Goal: Information Seeking & Learning: Check status

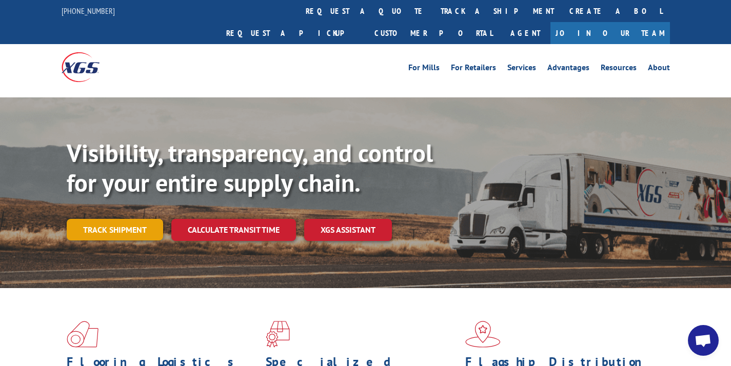
click at [120, 219] on link "Track shipment" at bounding box center [115, 230] width 96 height 22
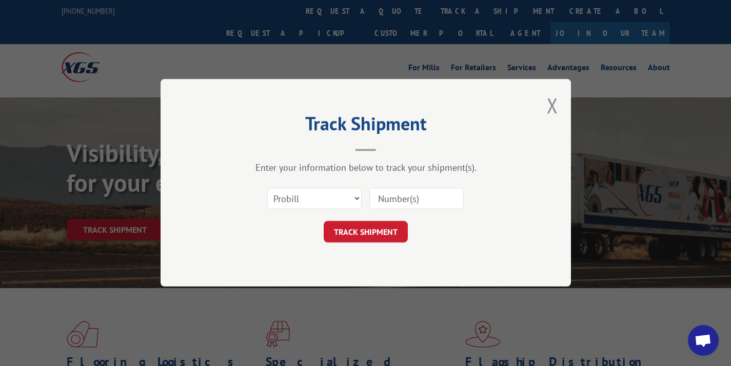
click at [405, 201] on input at bounding box center [416, 199] width 94 height 22
paste input "17595911"
type input "17595911"
click at [375, 230] on button "TRACK SHIPMENT" at bounding box center [366, 233] width 84 height 22
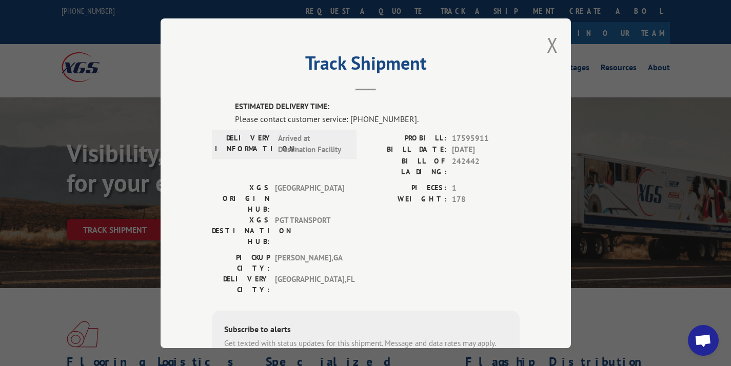
click at [434, 131] on div "ESTIMATED DELIVERY TIME: Please contact customer service: [PHONE_NUMBER]. DELIV…" at bounding box center [366, 275] width 308 height 349
click at [412, 139] on label "PROBILL:" at bounding box center [406, 138] width 81 height 12
click at [470, 138] on span "17595911" at bounding box center [486, 138] width 68 height 12
drag, startPoint x: 482, startPoint y: 138, endPoint x: 411, endPoint y: 140, distance: 71.3
click at [411, 140] on div "PROBILL: 17595911" at bounding box center [443, 138] width 154 height 12
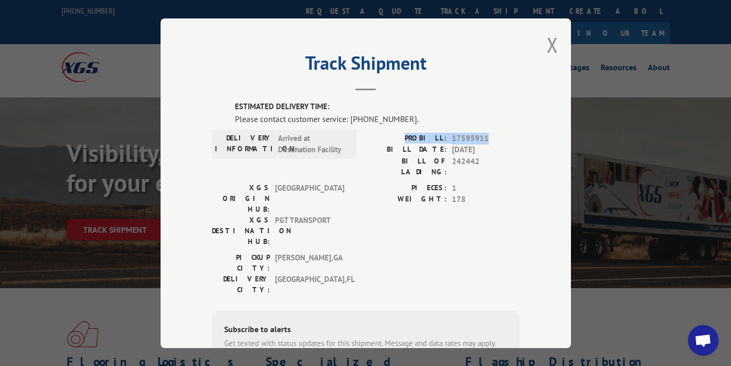
copy div "PROBILL: 17595911"
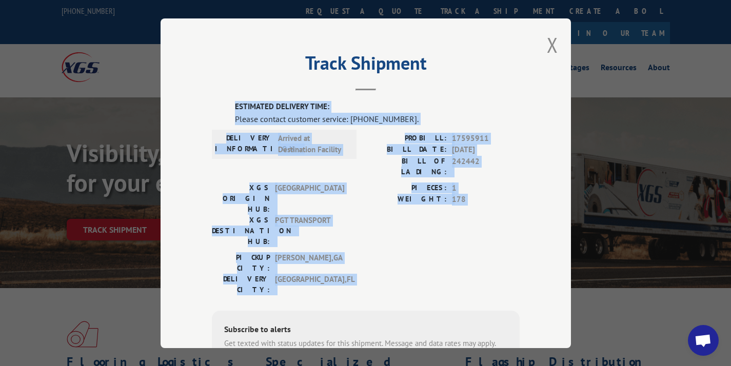
drag, startPoint x: 216, startPoint y: 97, endPoint x: 506, endPoint y: 240, distance: 323.0
click at [506, 240] on div "Track Shipment ESTIMATED DELIVERY TIME: Please contact customer service: [PHONE…" at bounding box center [366, 183] width 410 height 330
click at [264, 121] on div "Please contact customer service: [PHONE_NUMBER]." at bounding box center [377, 118] width 285 height 12
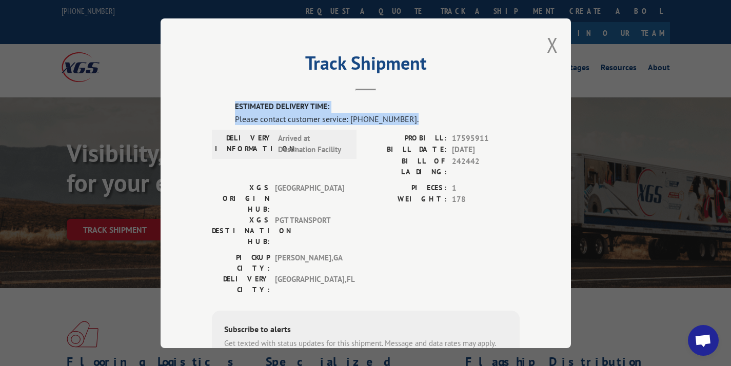
drag, startPoint x: 232, startPoint y: 105, endPoint x: 401, endPoint y: 120, distance: 169.4
click at [401, 120] on div "ESTIMATED DELIVERY TIME: Please contact customer service: [PHONE_NUMBER]." at bounding box center [377, 113] width 285 height 24
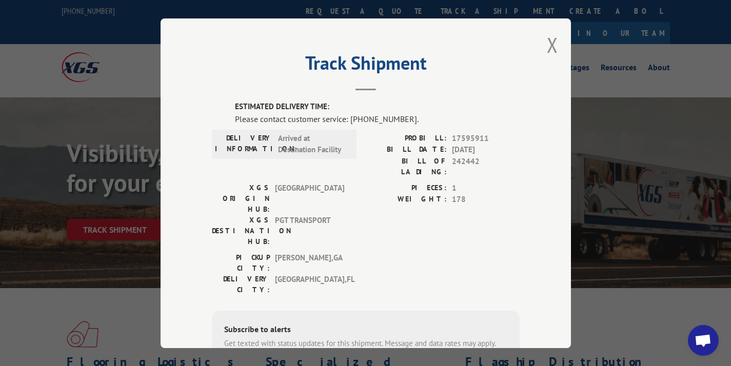
click at [399, 116] on div "Please contact customer service: [PHONE_NUMBER]." at bounding box center [377, 118] width 285 height 12
click at [541, 57] on div "Track Shipment ESTIMATED DELIVERY TIME: Please contact customer service: [PHONE…" at bounding box center [366, 183] width 410 height 330
click at [547, 45] on button "Close modal" at bounding box center [552, 44] width 11 height 27
